Goal: Complete application form: Complete application form

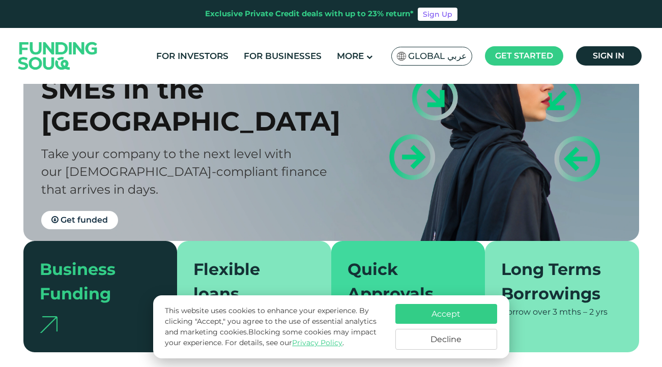
scroll to position [229, 0]
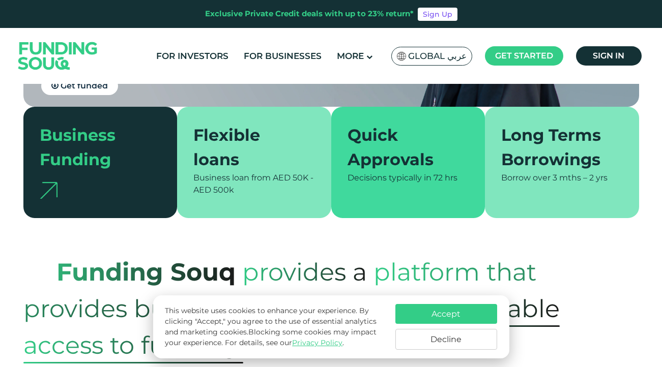
click at [269, 183] on div "Business loan from AED 50K - AED 500k" at bounding box center [254, 184] width 122 height 24
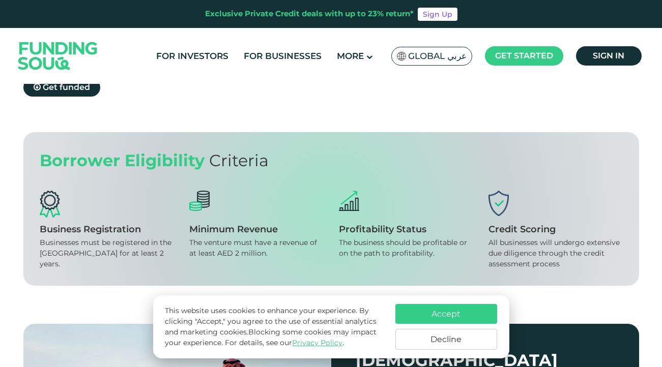
scroll to position [1049, 0]
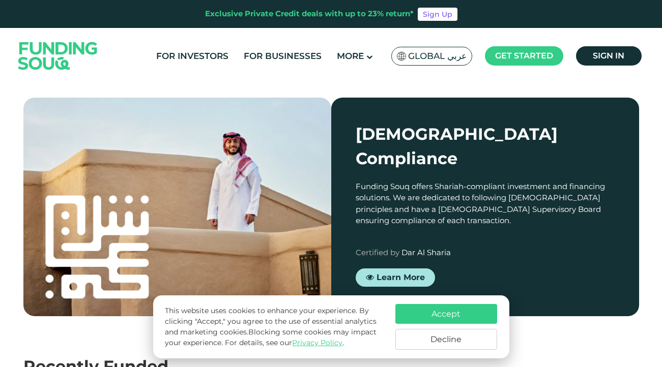
click at [441, 306] on button "Accept" at bounding box center [446, 314] width 102 height 20
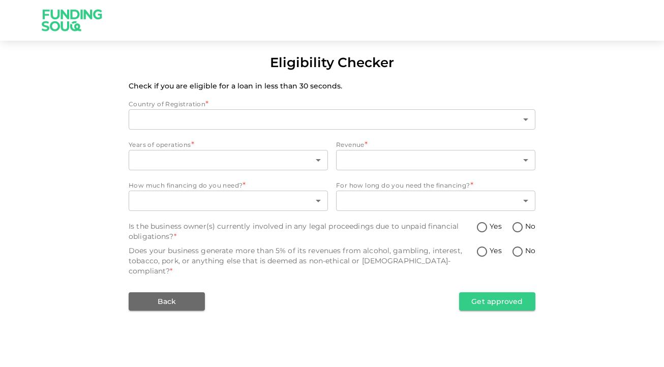
type input "1"
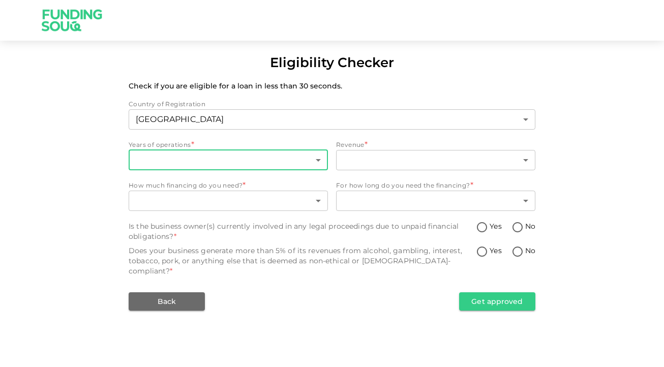
click at [265, 164] on body "Eligibility Checker Check if you are eligible for a loan in less than 30 second…" at bounding box center [332, 183] width 664 height 367
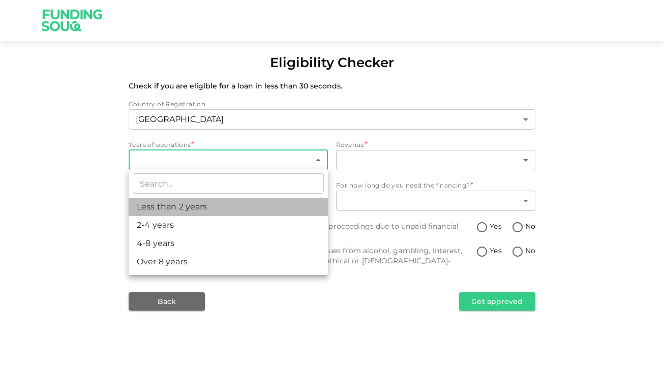
click at [254, 208] on li "Less than 2 years" at bounding box center [228, 207] width 199 height 18
type input "1"
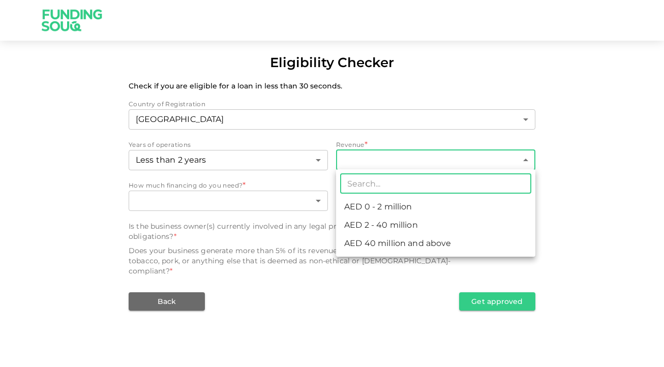
click at [404, 165] on body "Eligibility Checker Check if you are eligible for a loan in less than 30 second…" at bounding box center [332, 183] width 664 height 367
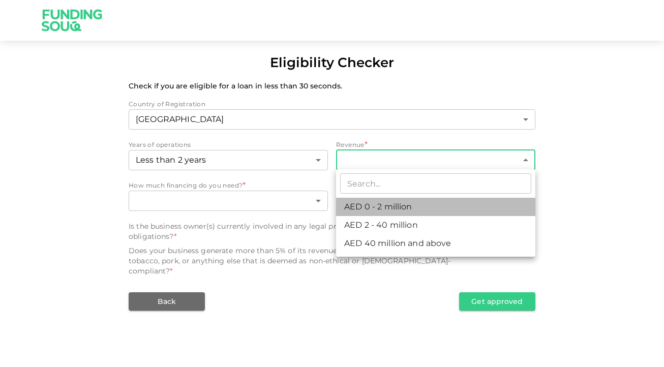
click at [437, 212] on li "AED 0 - 2 million" at bounding box center [435, 207] width 199 height 18
type input "1"
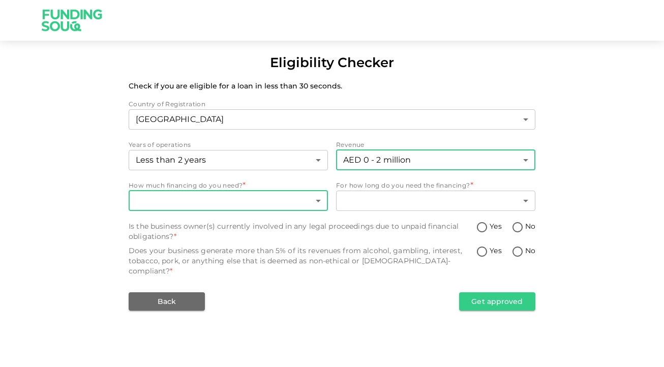
click at [236, 202] on body "Eligibility Checker Check if you are eligible for a loan in less than 30 second…" at bounding box center [332, 183] width 664 height 367
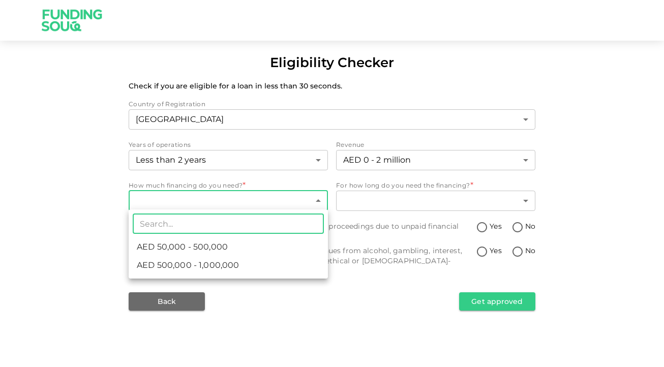
click at [250, 196] on div at bounding box center [332, 183] width 664 height 367
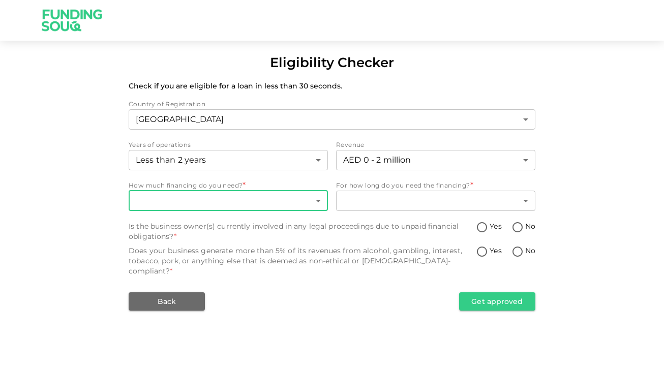
click at [256, 199] on body "Eligibility Checker Check if you are eligible for a loan in less than 30 second…" at bounding box center [332, 183] width 664 height 367
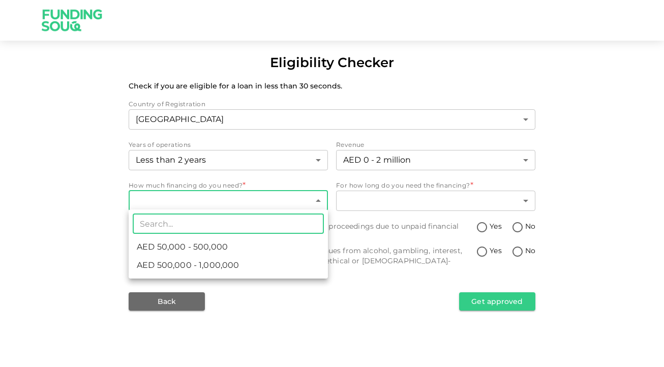
click at [252, 246] on li "AED 50,000 - 500,000" at bounding box center [228, 247] width 199 height 18
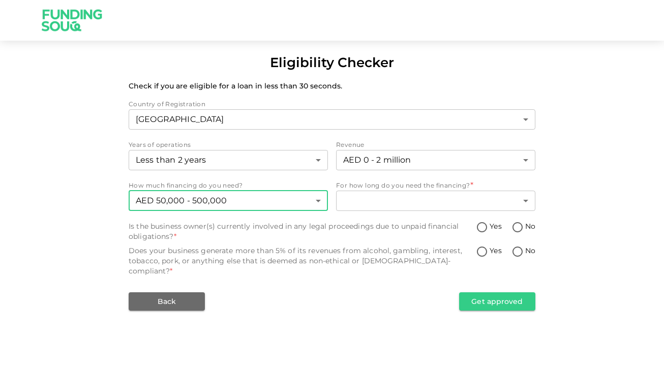
type input "1"
click at [387, 199] on body "Eligibility Checker Check if you are eligible for a loan in less than 30 second…" at bounding box center [332, 183] width 664 height 367
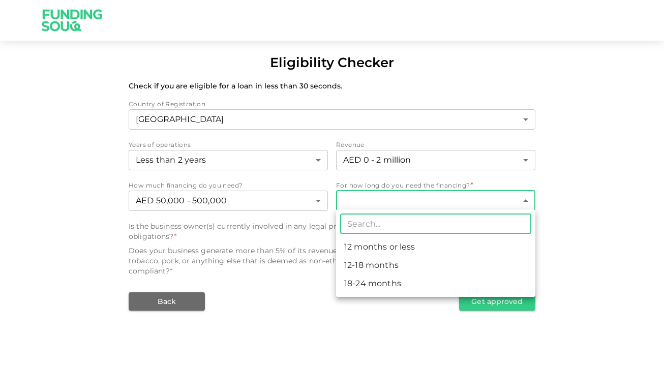
click at [411, 275] on li "18-24 months" at bounding box center [435, 284] width 199 height 18
type input "3"
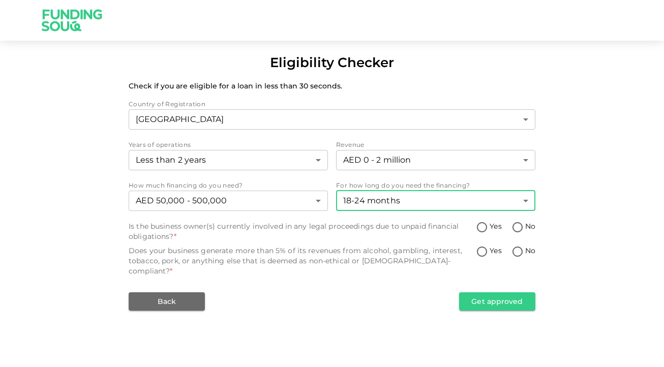
click at [519, 224] on input "No" at bounding box center [517, 228] width 15 height 14
radio input "true"
click at [526, 251] on span "No" at bounding box center [531, 251] width 10 height 11
click at [526, 251] on input "No" at bounding box center [517, 253] width 15 height 14
radio input "true"
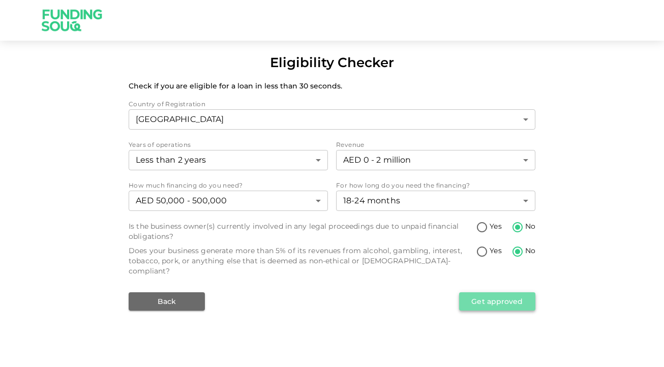
click at [511, 293] on button "Get approved" at bounding box center [497, 302] width 76 height 18
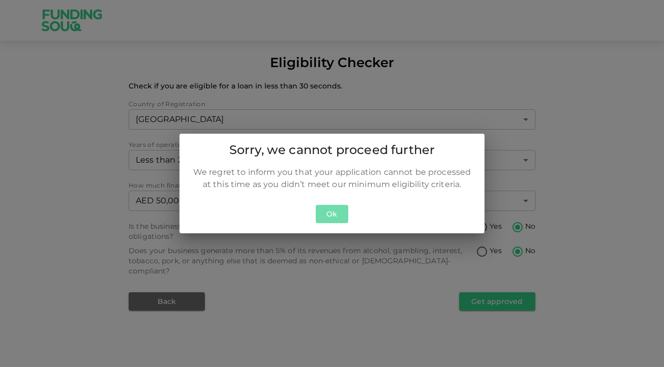
click at [328, 213] on button "Ok" at bounding box center [332, 214] width 33 height 19
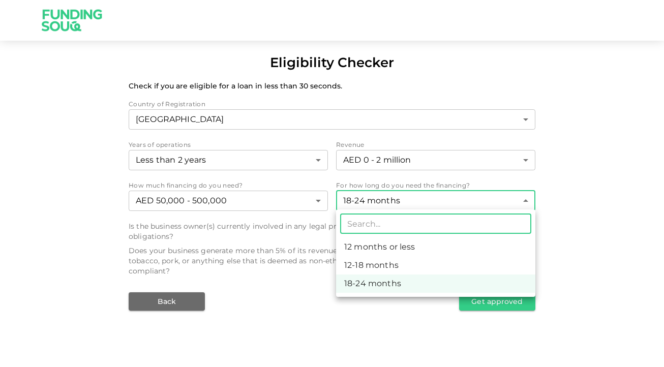
click at [375, 205] on body "Eligibility Checker Check if you are eligible for a loan in less than 30 second…" at bounding box center [332, 183] width 664 height 367
click at [390, 260] on li "12-18 months" at bounding box center [435, 265] width 199 height 18
type input "2"
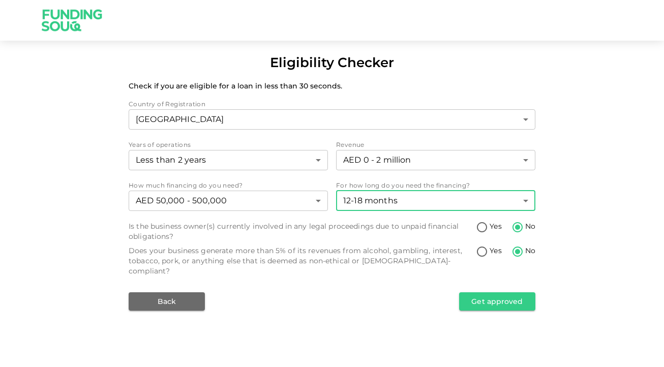
click at [318, 277] on div "Country of Registration United Arab Emirates 1 ​ Years of operations Less than …" at bounding box center [332, 205] width 407 height 212
click at [188, 237] on div "Is the business owner(s) currently involved in any legal proceedings due to unp…" at bounding box center [302, 231] width 347 height 20
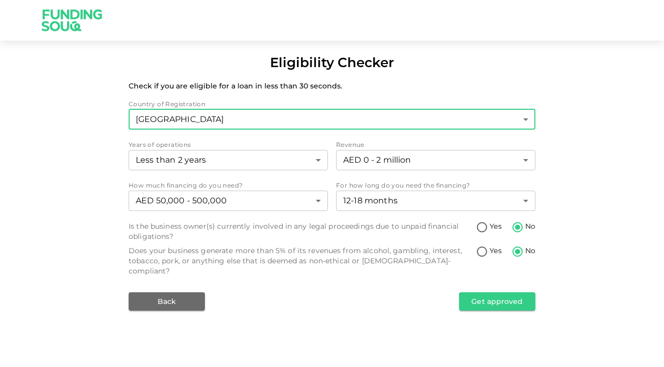
click at [301, 114] on body "Eligibility Checker Check if you are eligible for a loan in less than 30 second…" at bounding box center [332, 183] width 664 height 367
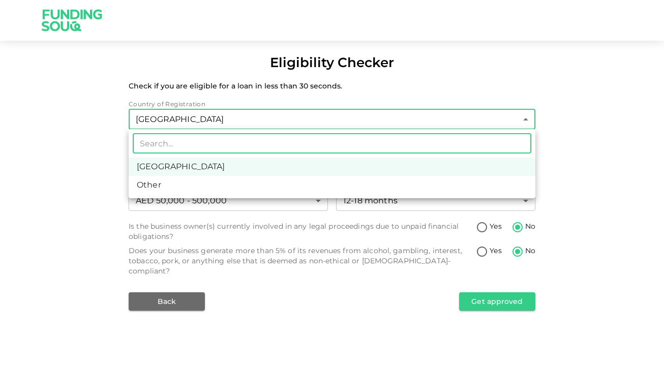
click at [301, 114] on div at bounding box center [332, 183] width 664 height 367
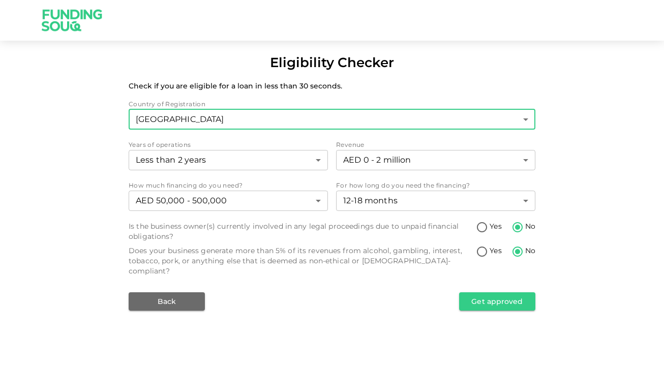
click at [286, 137] on div "Country of Registration United Arab Emirates 1 ​ Years of operations Less than …" at bounding box center [332, 205] width 407 height 212
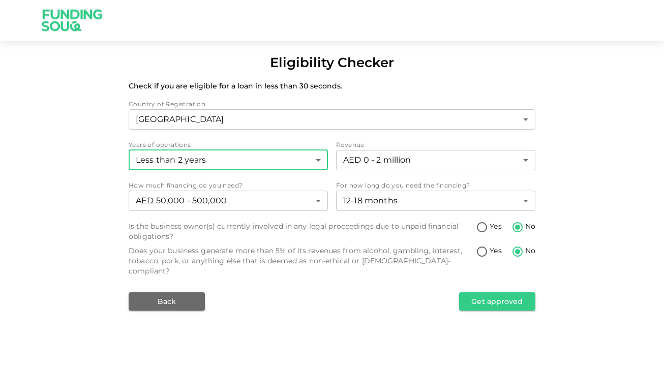
click at [232, 155] on body "Eligibility Checker Check if you are eligible for a loan in less than 30 second…" at bounding box center [332, 183] width 664 height 367
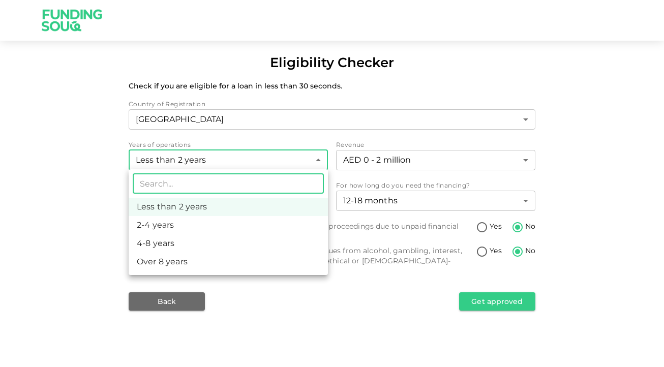
click at [231, 154] on div at bounding box center [332, 183] width 664 height 367
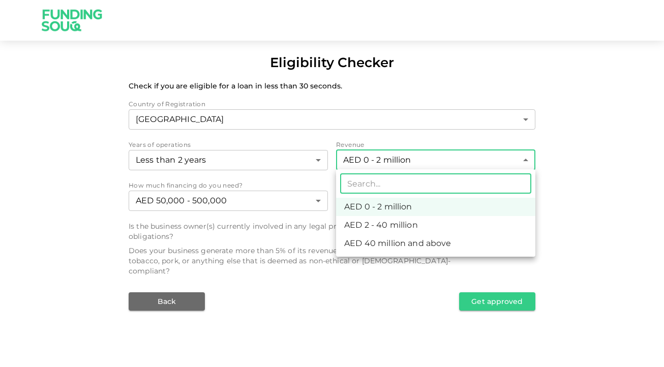
click at [370, 155] on body "Eligibility Checker Check if you are eligible for a loan in less than 30 second…" at bounding box center [332, 183] width 664 height 367
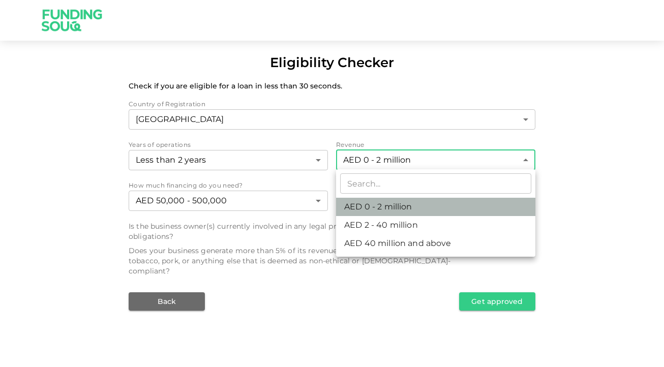
click at [389, 204] on li "AED 0 - 2 million" at bounding box center [435, 207] width 199 height 18
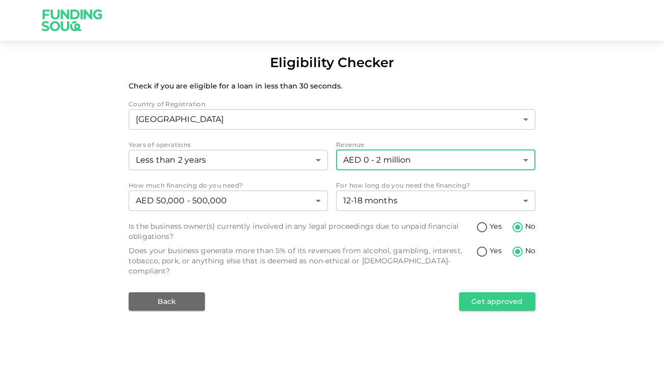
click at [324, 293] on div "Back Get approved" at bounding box center [332, 302] width 407 height 18
click at [514, 293] on button "Get approved" at bounding box center [497, 302] width 76 height 18
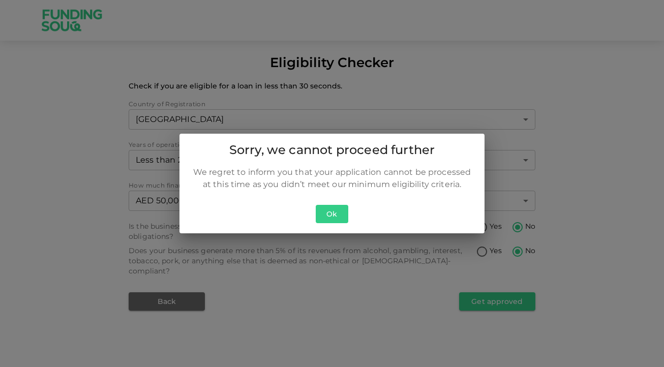
click at [326, 212] on button "Ok" at bounding box center [332, 214] width 33 height 19
